Goal: Information Seeking & Learning: Learn about a topic

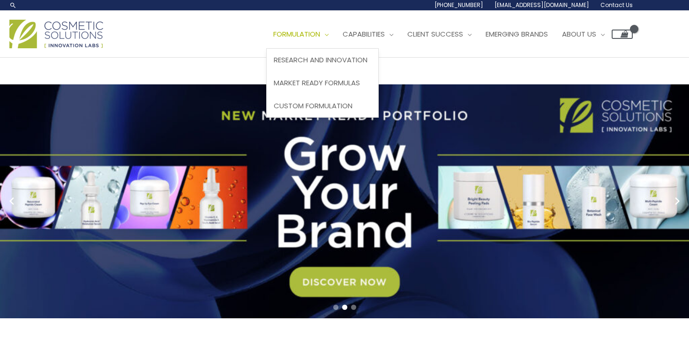
click at [303, 35] on span "Formulation" at bounding box center [296, 34] width 47 height 10
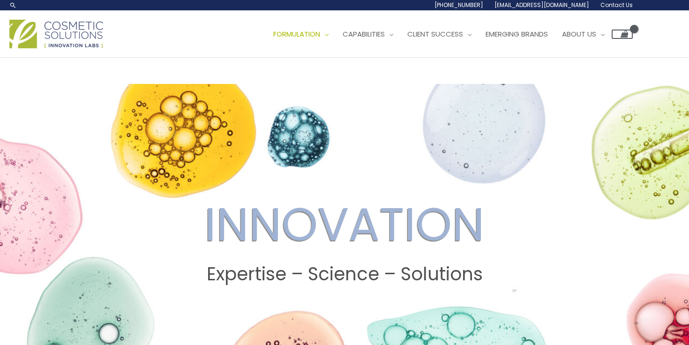
click at [573, 6] on span "[EMAIL_ADDRESS][DOMAIN_NAME]" at bounding box center [541, 5] width 95 height 8
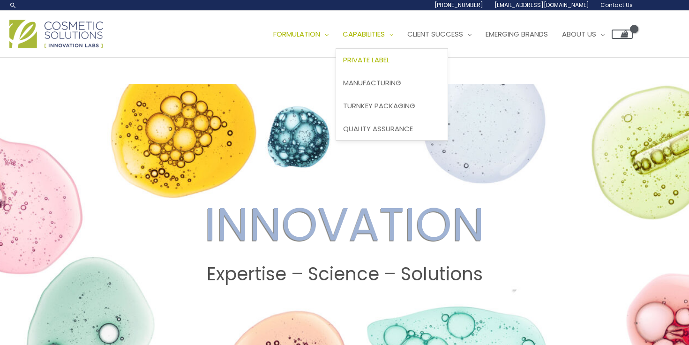
click at [374, 60] on span "Private Label" at bounding box center [366, 60] width 46 height 10
